Goal: Use online tool/utility: Use online tool/utility

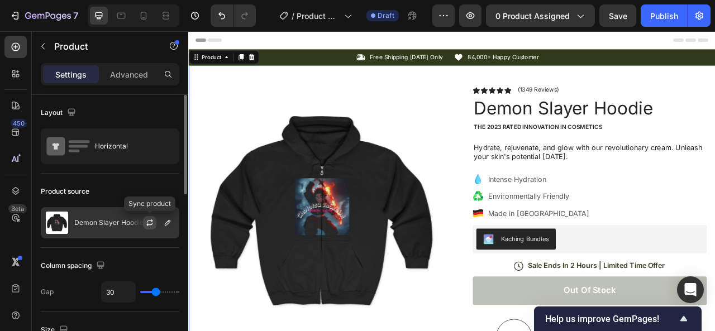
click at [144, 222] on button "button" at bounding box center [149, 222] width 13 height 13
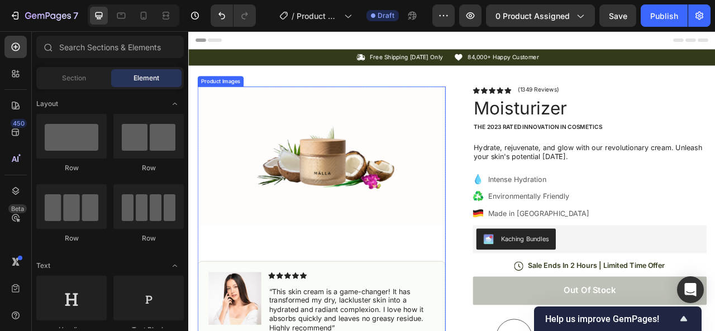
click at [357, 193] on img at bounding box center [358, 191] width 316 height 178
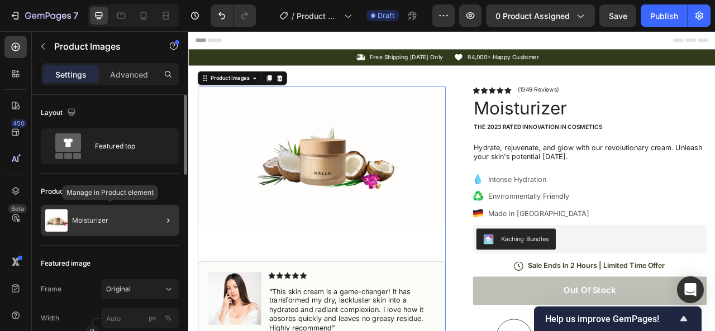
click at [132, 220] on div "Moisturizer" at bounding box center [110, 220] width 139 height 31
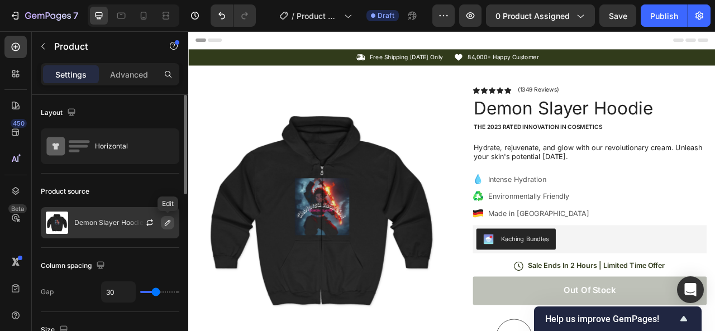
click at [167, 222] on icon "button" at bounding box center [167, 223] width 9 height 9
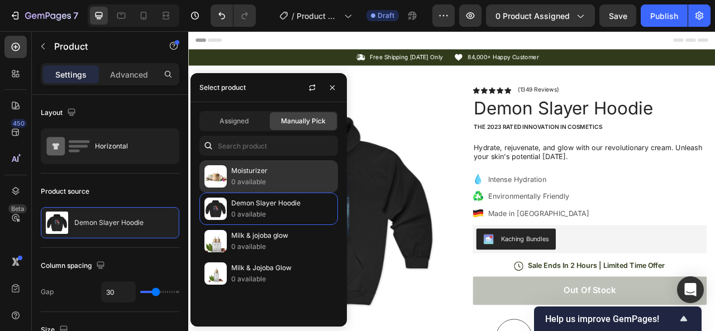
click at [269, 173] on p "Moisturizer" at bounding box center [282, 170] width 102 height 11
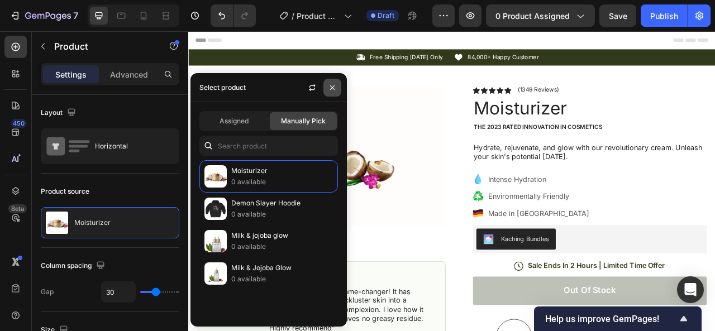
click at [334, 89] on icon "button" at bounding box center [332, 88] width 4 height 4
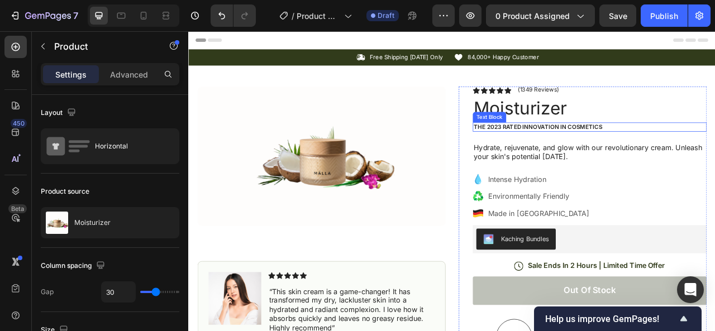
click at [675, 153] on p "The 2023 Rated Innovation in Cosmetics" at bounding box center [699, 154] width 296 height 10
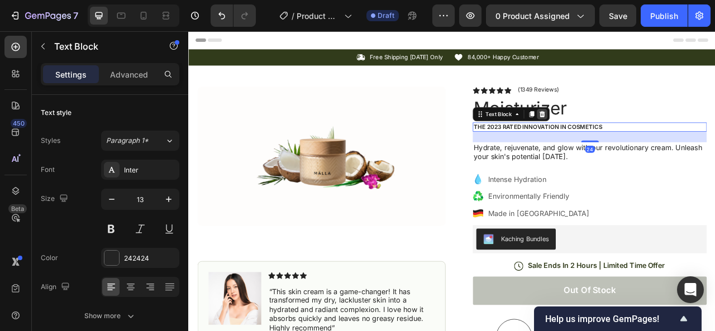
click at [634, 133] on icon at bounding box center [638, 136] width 9 height 9
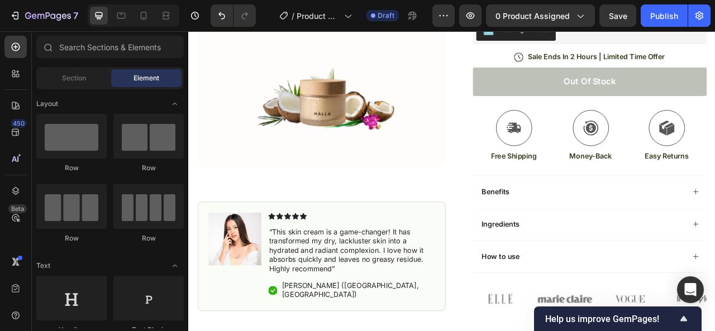
scroll to position [254, 0]
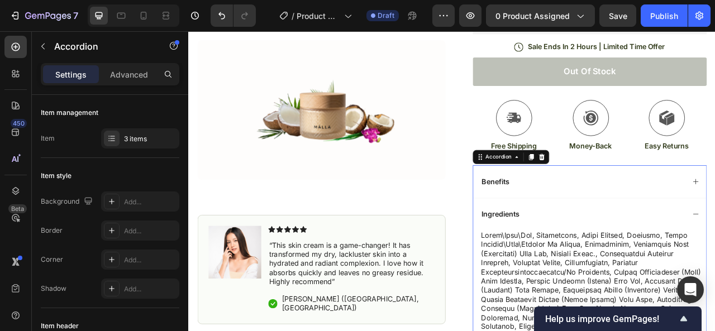
click at [715, 254] on div "Ingredients" at bounding box center [699, 264] width 297 height 41
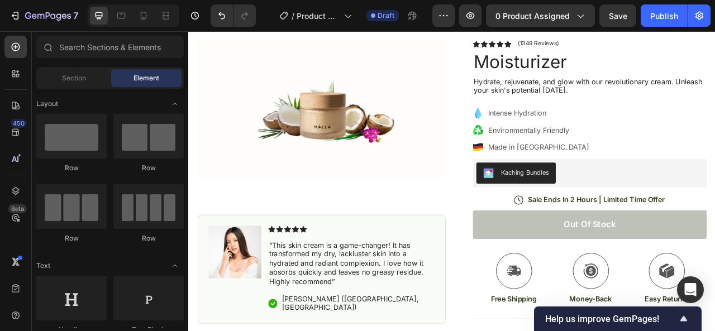
scroll to position [0, 0]
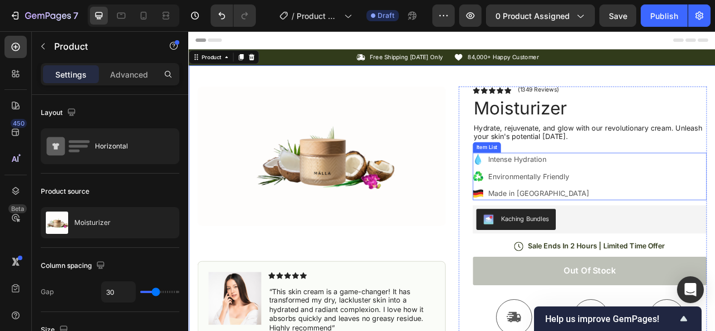
click at [623, 237] on p "Made in [GEOGRAPHIC_DATA]" at bounding box center [634, 237] width 129 height 13
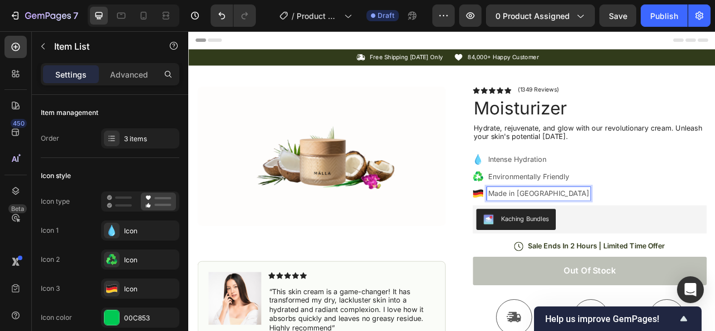
click at [641, 236] on p "Made in [GEOGRAPHIC_DATA]" at bounding box center [634, 237] width 129 height 13
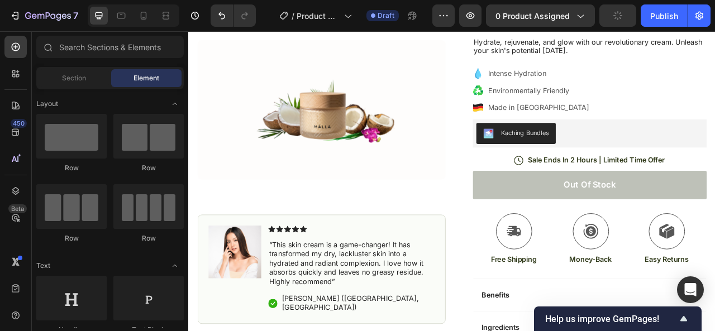
scroll to position [114, 0]
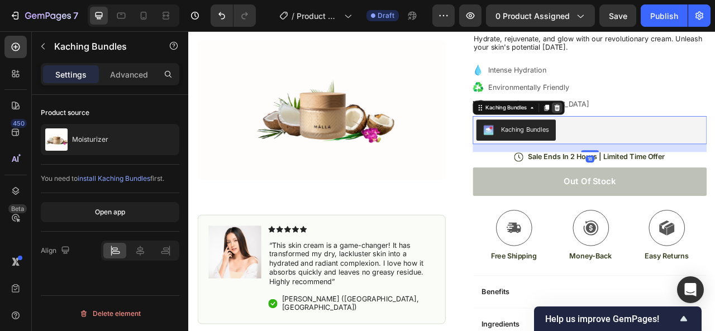
click at [660, 125] on div at bounding box center [657, 128] width 13 height 13
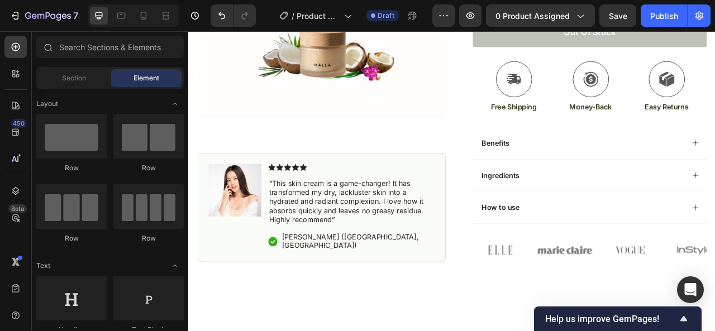
scroll to position [234, 0]
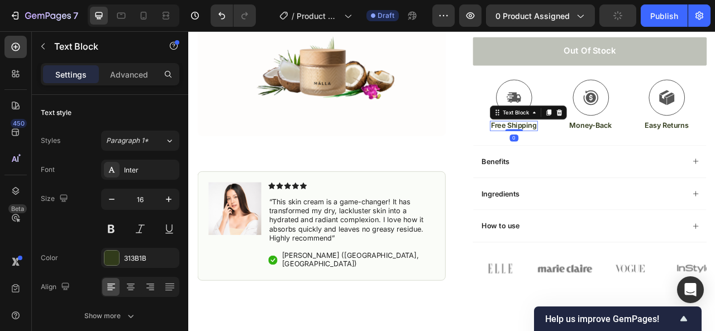
click at [586, 149] on p "Free Shipping" at bounding box center [602, 151] width 59 height 12
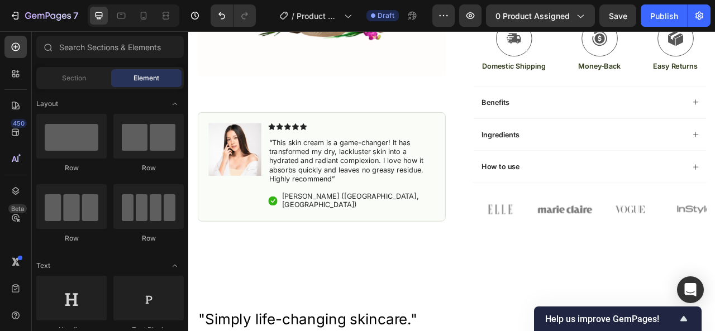
scroll to position [322, 0]
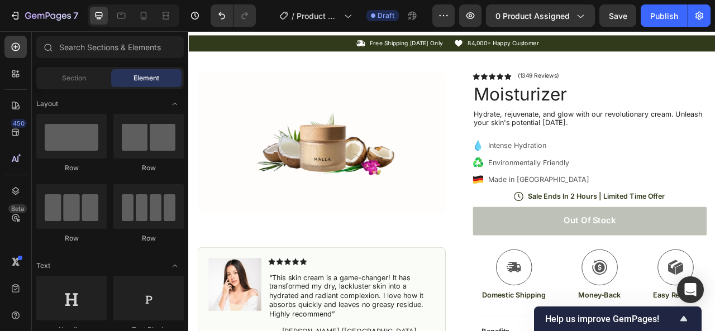
scroll to position [0, 0]
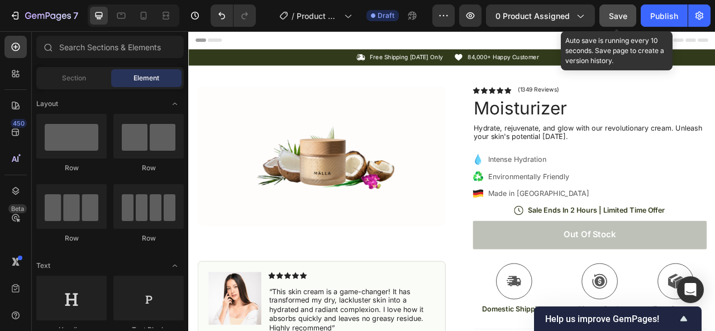
click at [621, 22] on button "Save" at bounding box center [618, 15] width 37 height 22
